Goal: Register for event/course

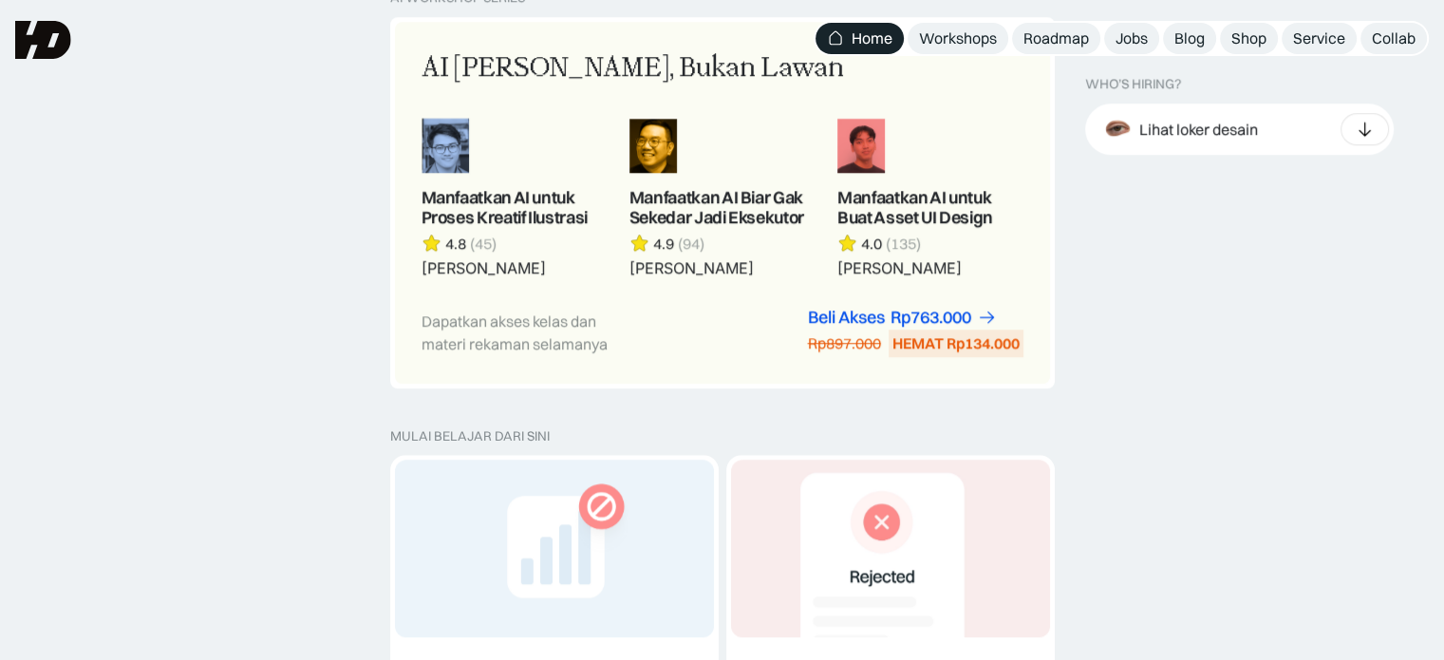
scroll to position [1614, 0]
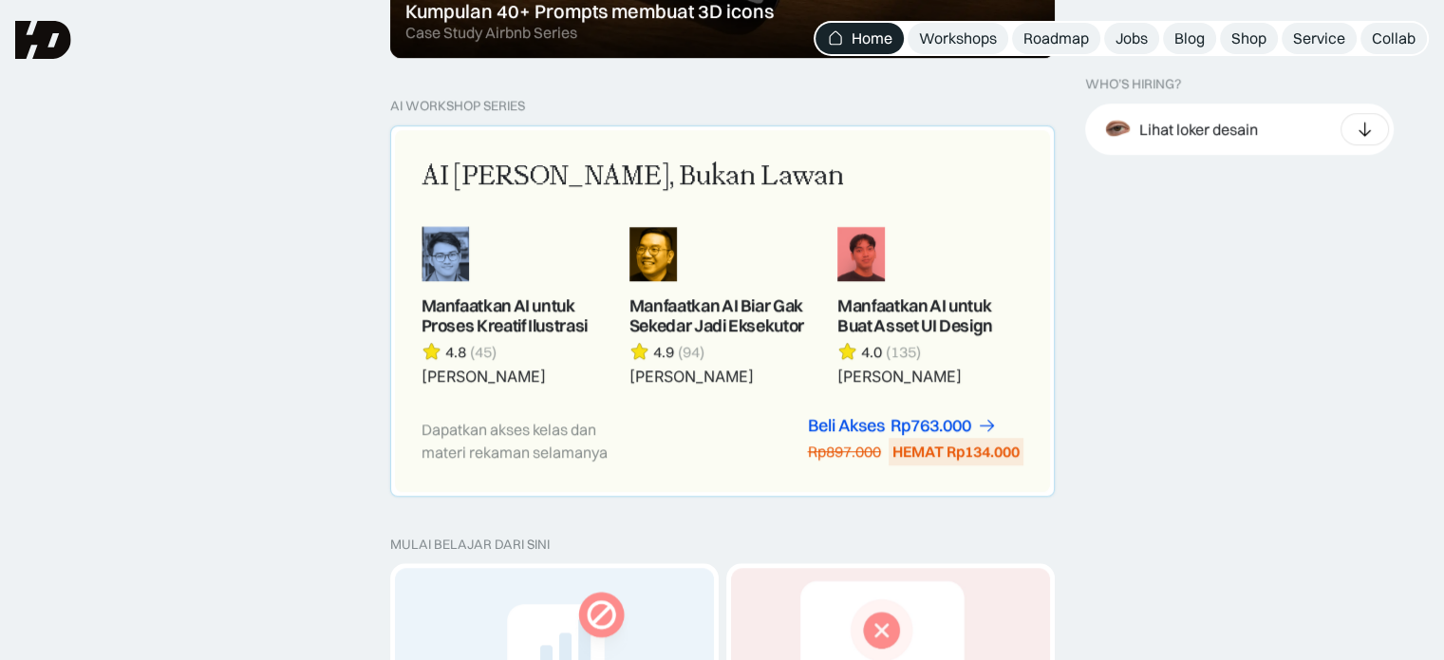
drag, startPoint x: 657, startPoint y: 150, endPoint x: 539, endPoint y: 183, distance: 122.3
click at [539, 183] on div "AI [PERSON_NAME], Bukan Lawan" at bounding box center [633, 177] width 422 height 40
click at [717, 166] on div "AI [PERSON_NAME], Bukan Lawan" at bounding box center [633, 177] width 422 height 40
click at [910, 460] on div "HEMAT Rp134.000" at bounding box center [955, 451] width 127 height 20
click at [957, 428] on div "Rp763.000" at bounding box center [931, 426] width 81 height 20
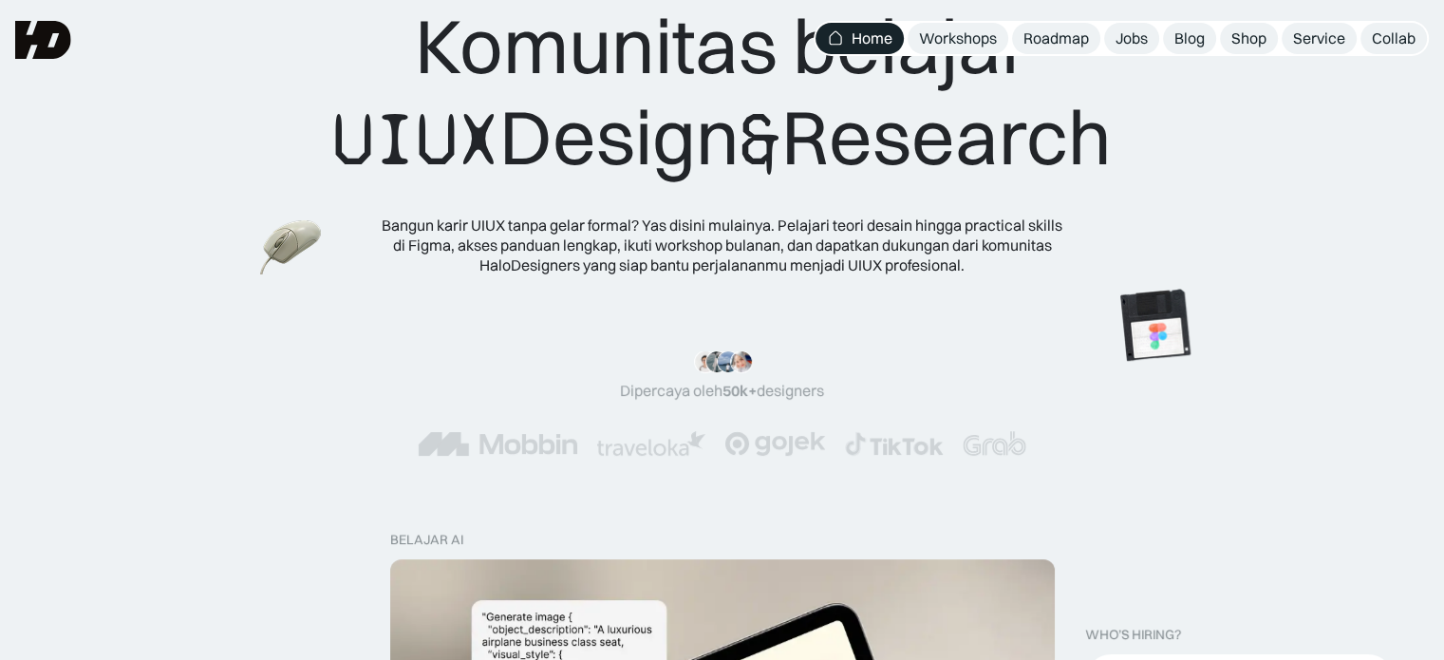
scroll to position [0, 0]
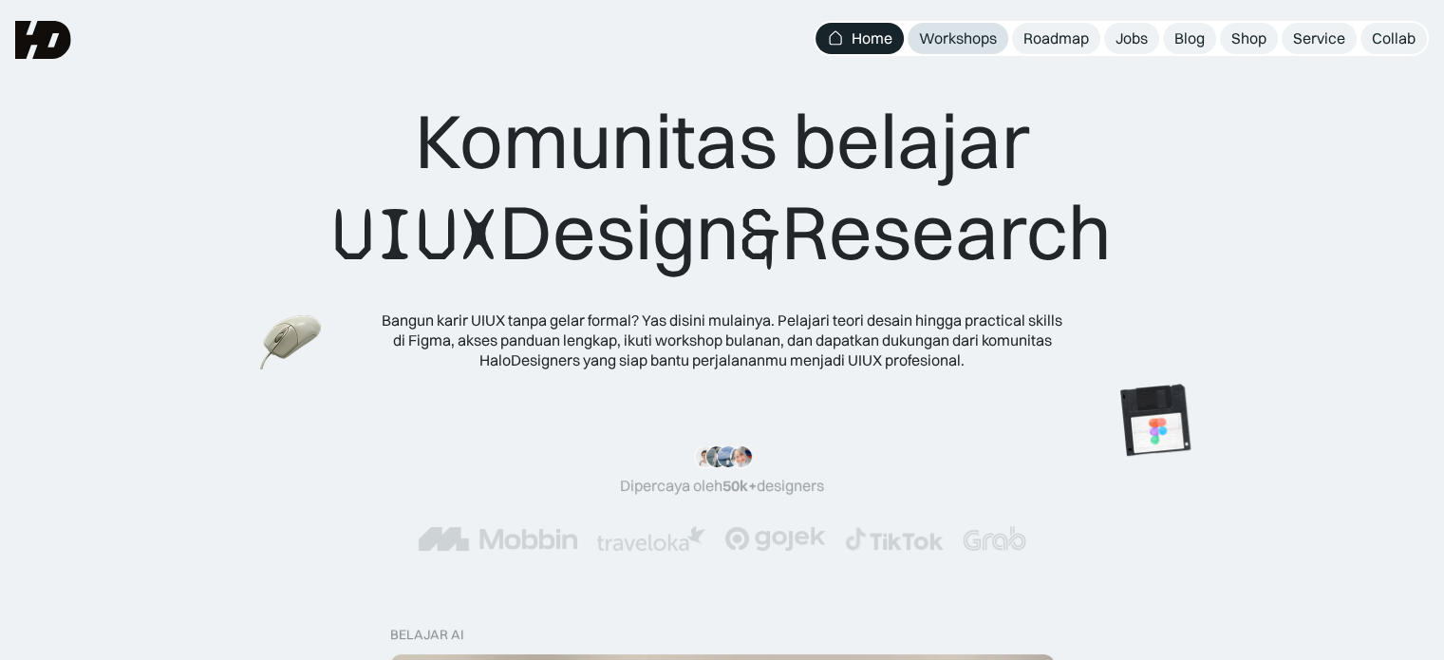
click at [986, 29] on div "Workshops" at bounding box center [958, 38] width 78 height 20
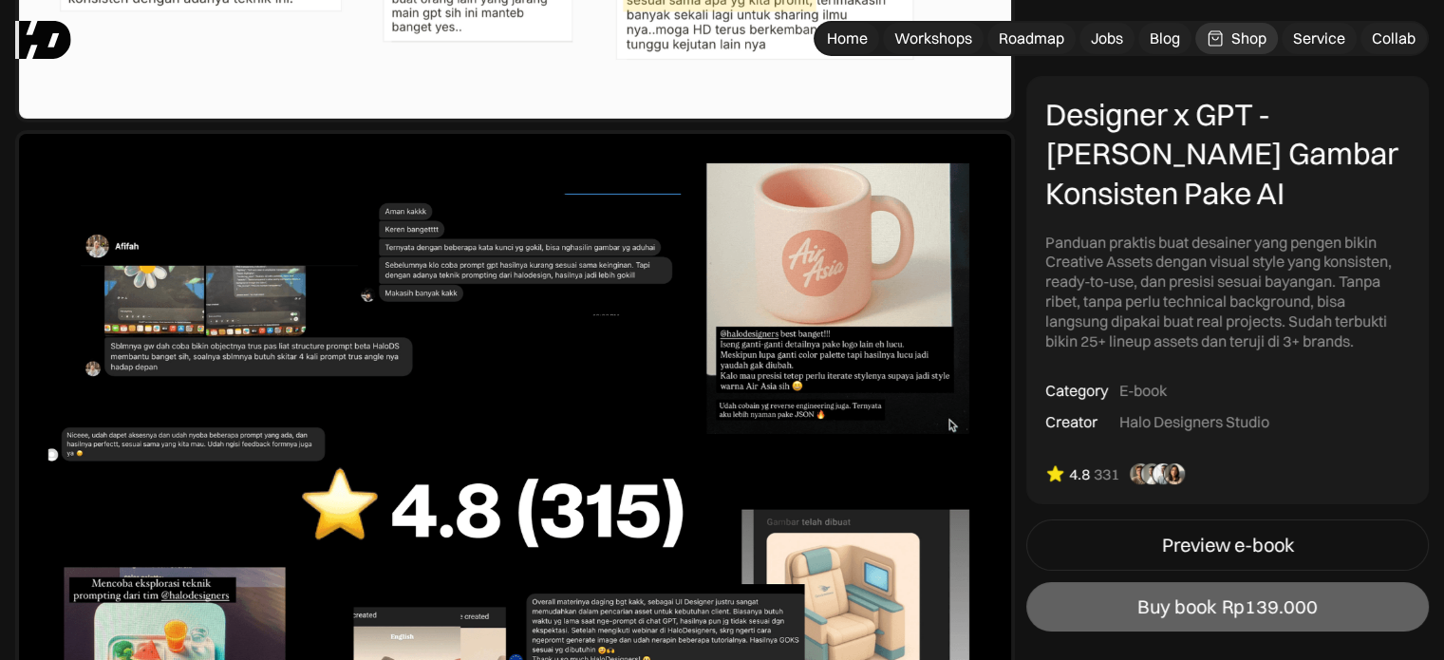
scroll to position [6646, 0]
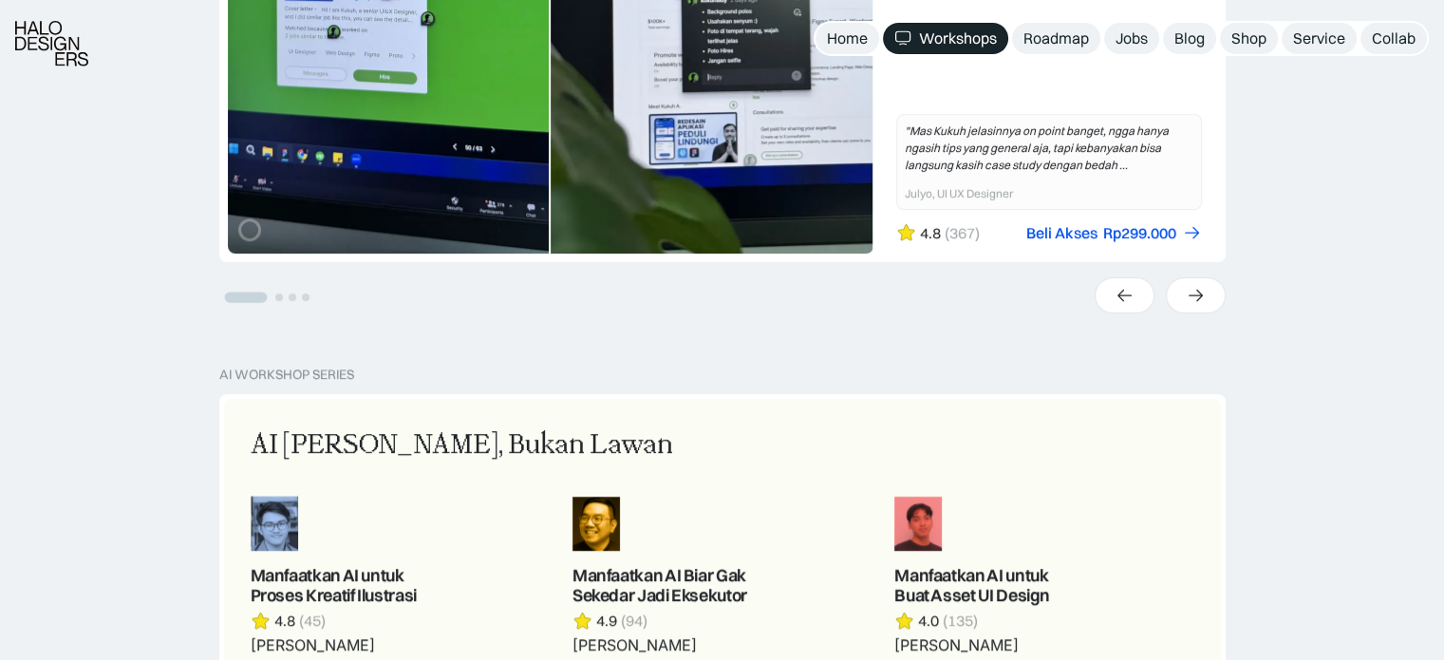
scroll to position [760, 0]
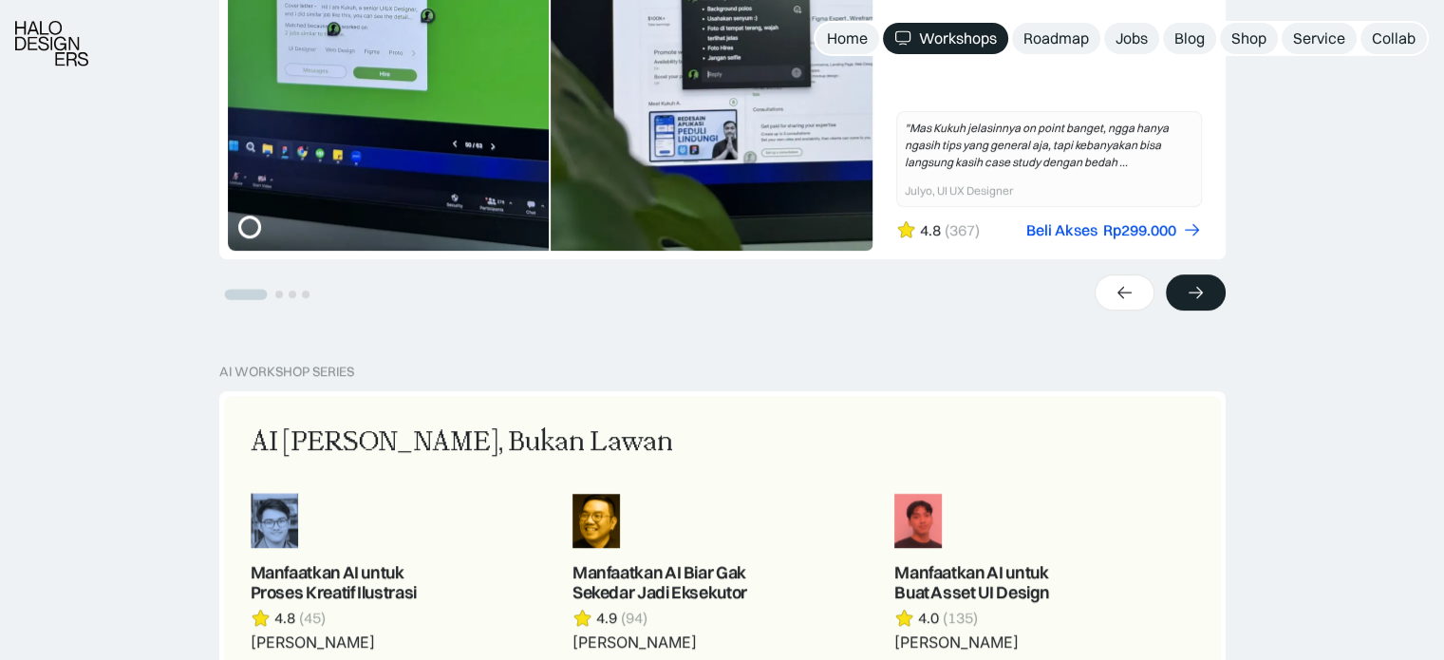
click at [1211, 299] on div at bounding box center [1196, 292] width 60 height 36
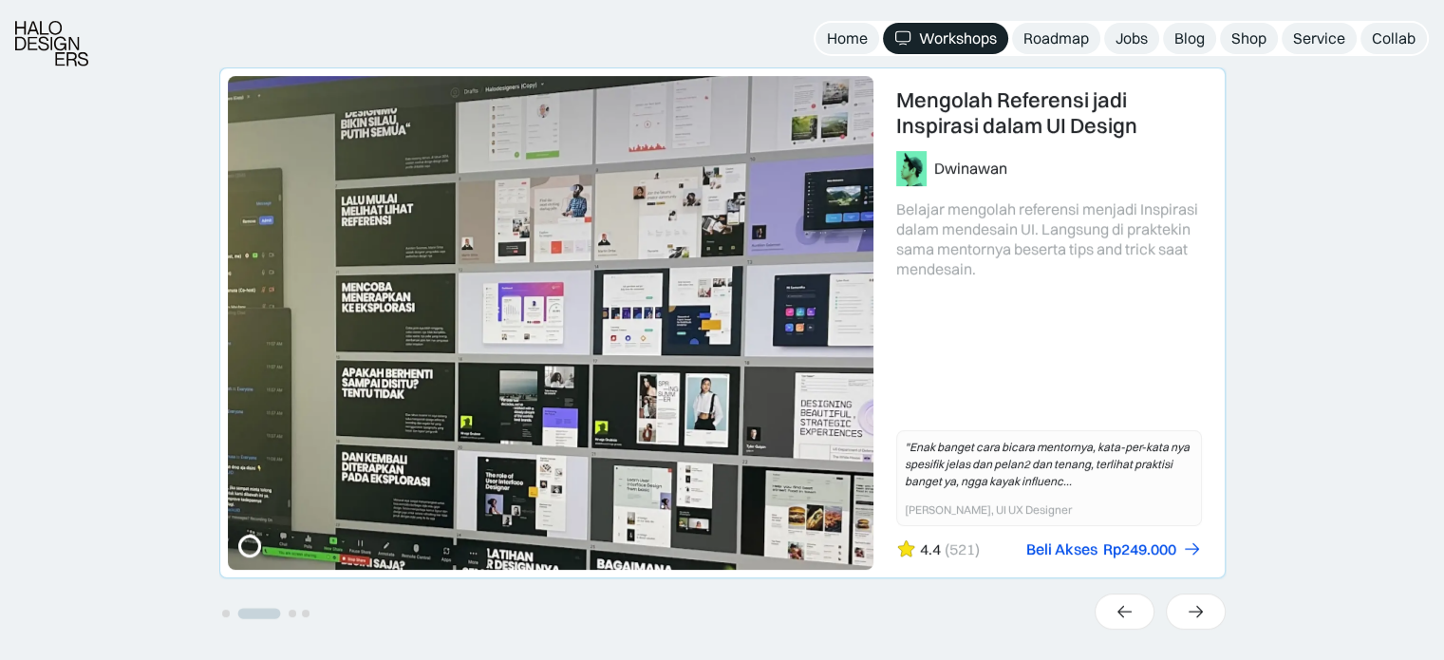
scroll to position [475, 0]
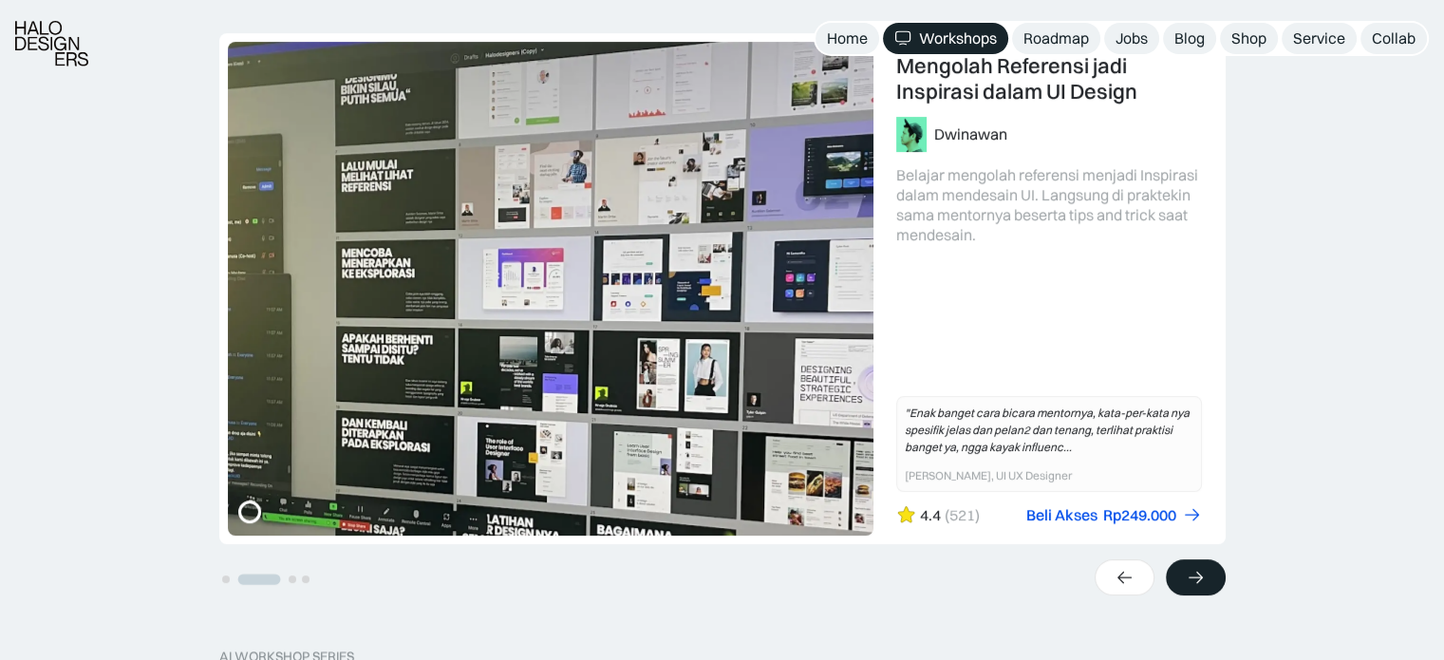
click at [1201, 575] on icon at bounding box center [1196, 577] width 20 height 19
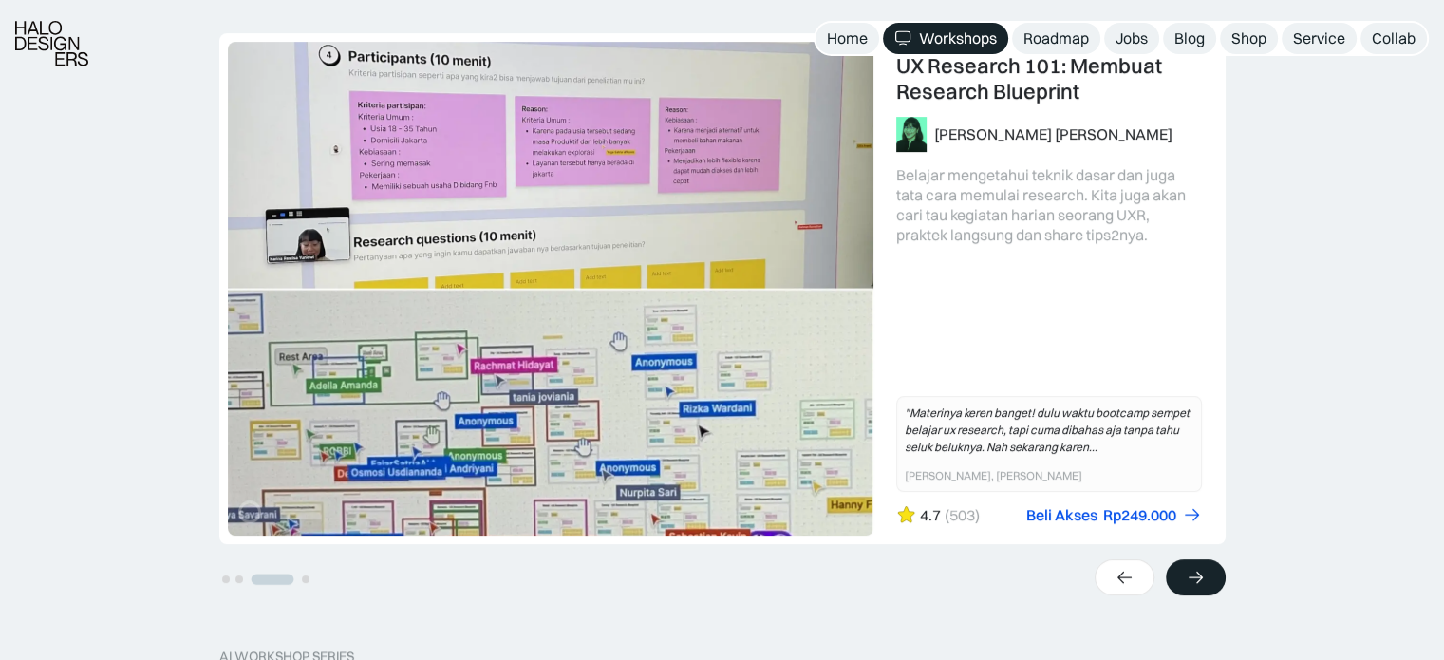
click at [1189, 570] on icon at bounding box center [1196, 577] width 20 height 19
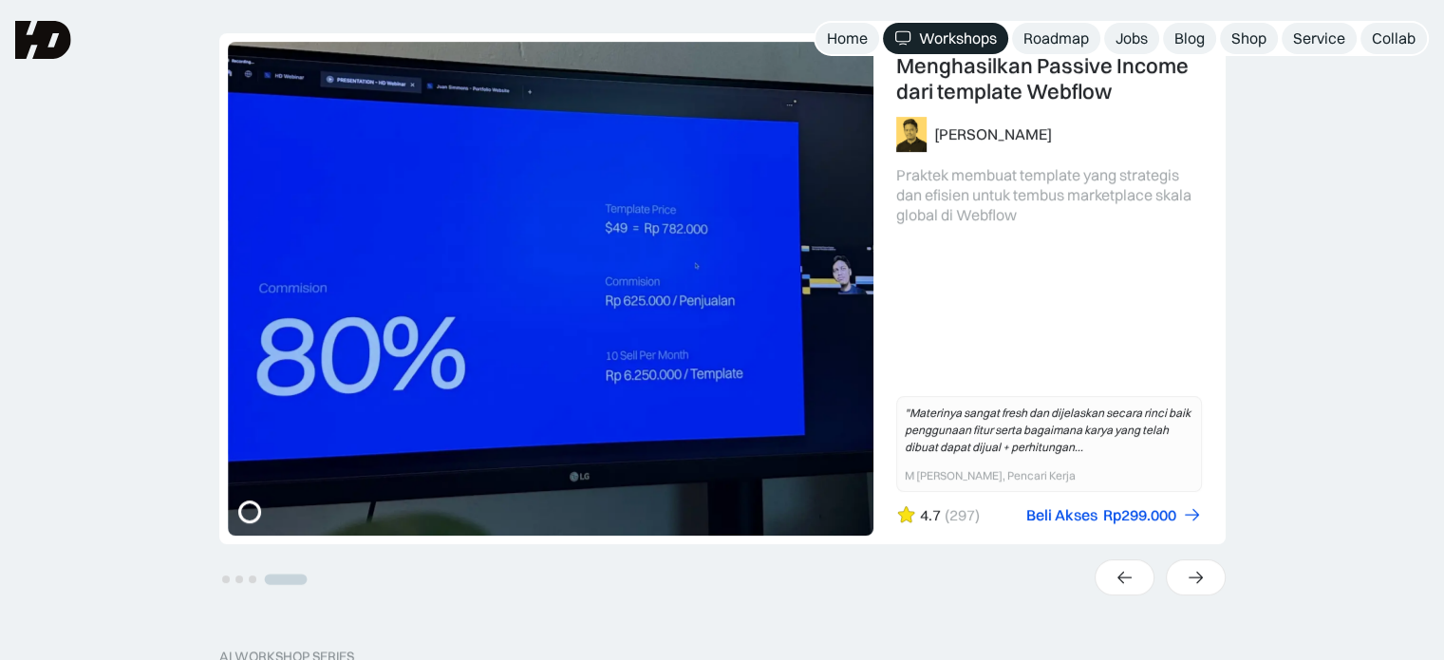
scroll to position [380, 0]
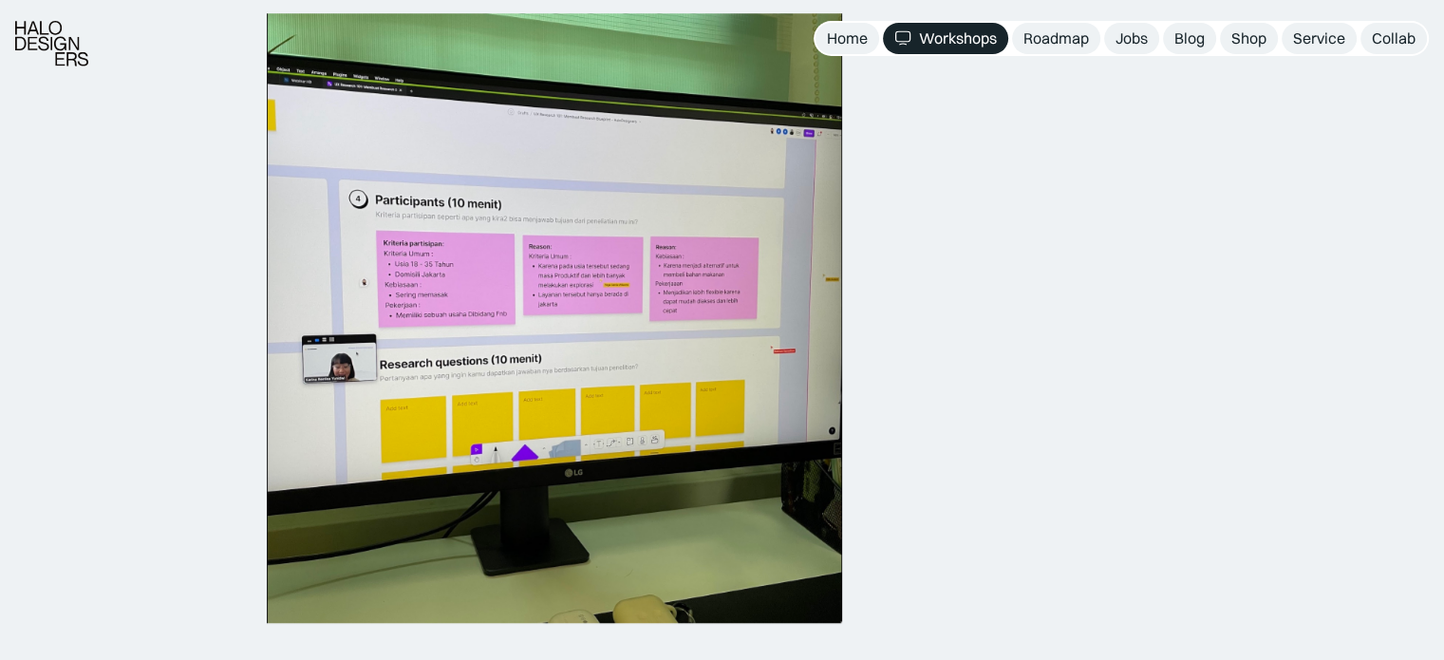
scroll to position [2089, 0]
